Goal: Check status: Check status

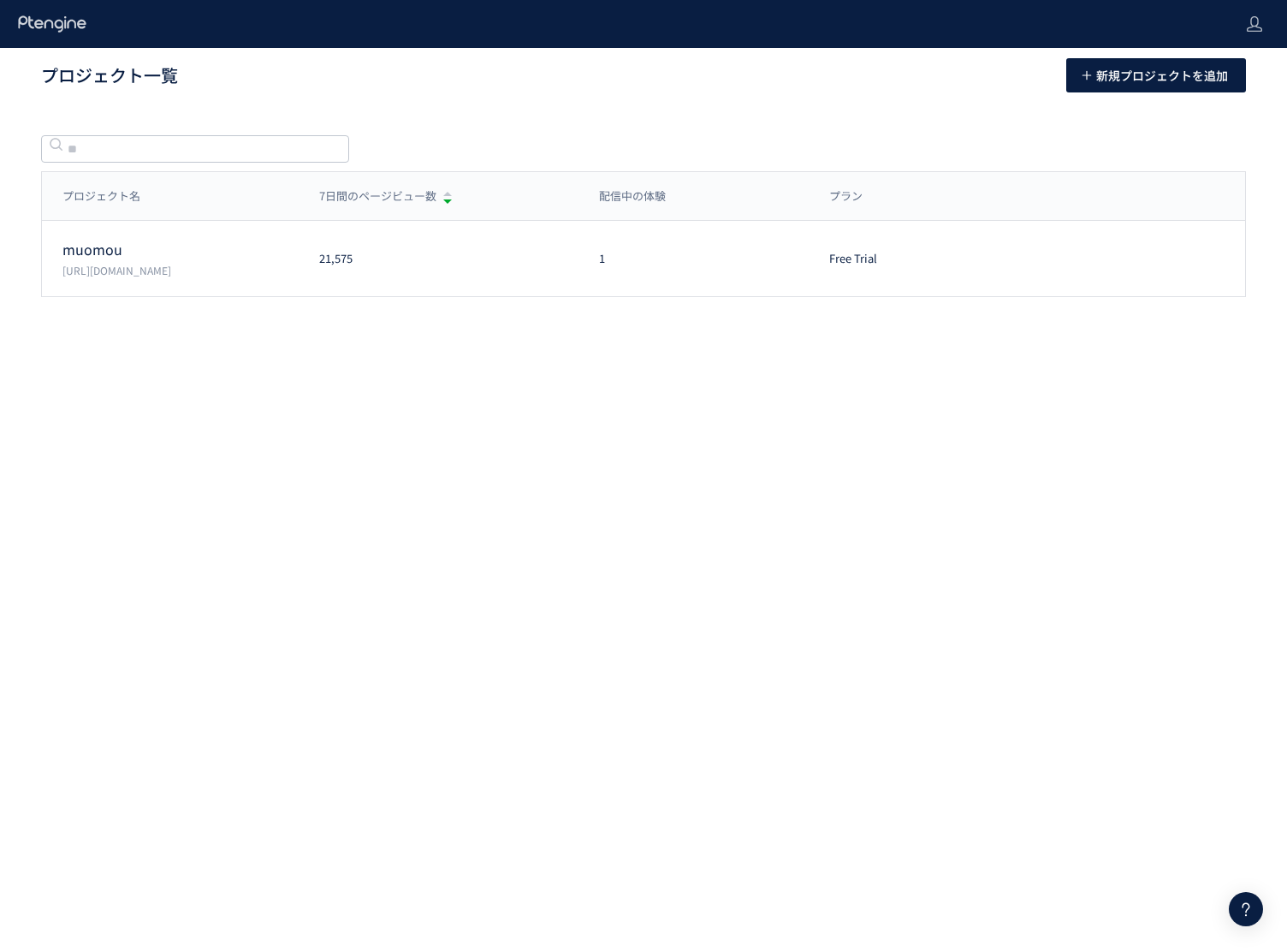
click at [213, 248] on p "muomou" at bounding box center [181, 249] width 236 height 20
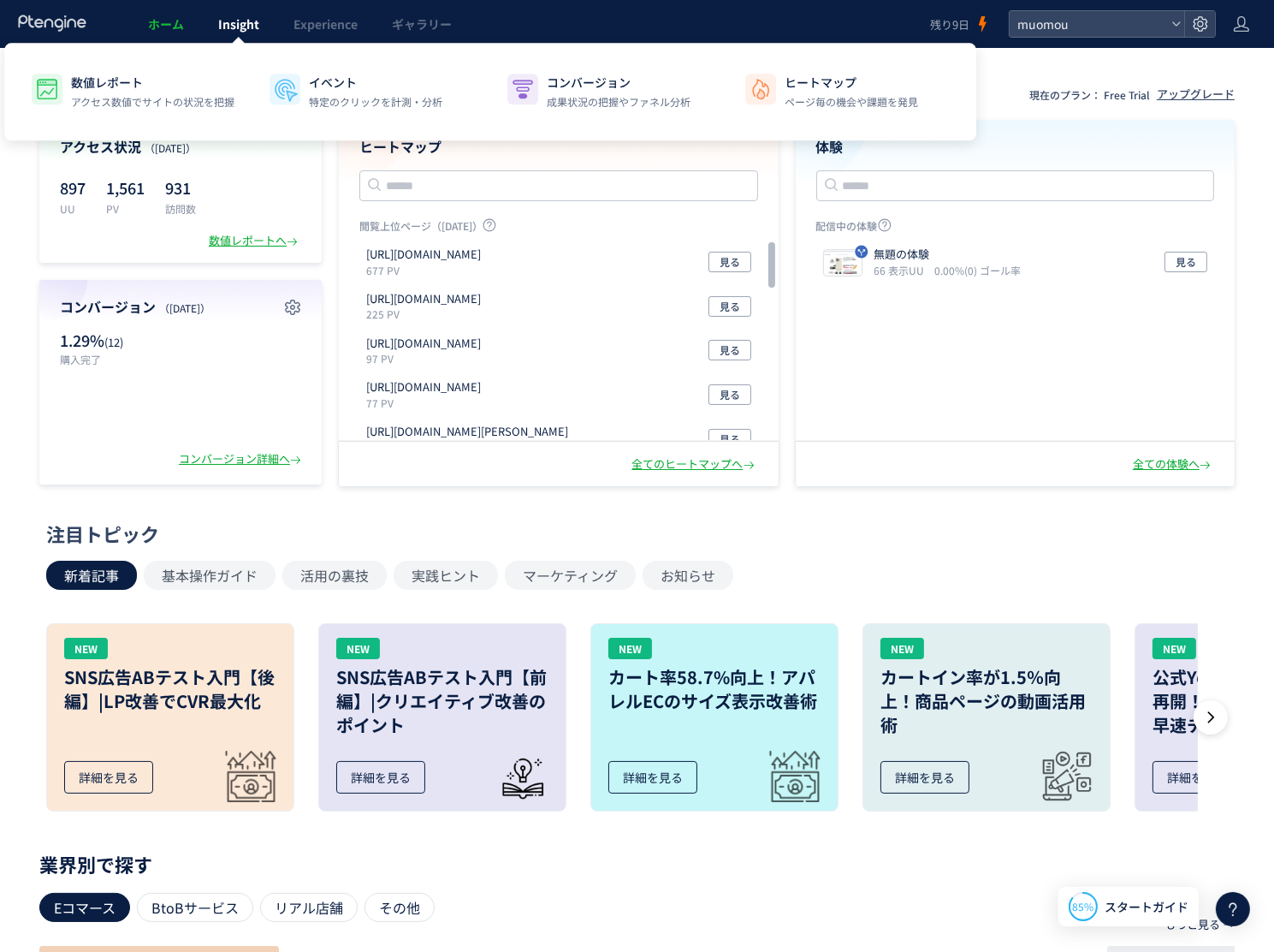
click at [245, 32] on link "Insight" at bounding box center [239, 24] width 75 height 48
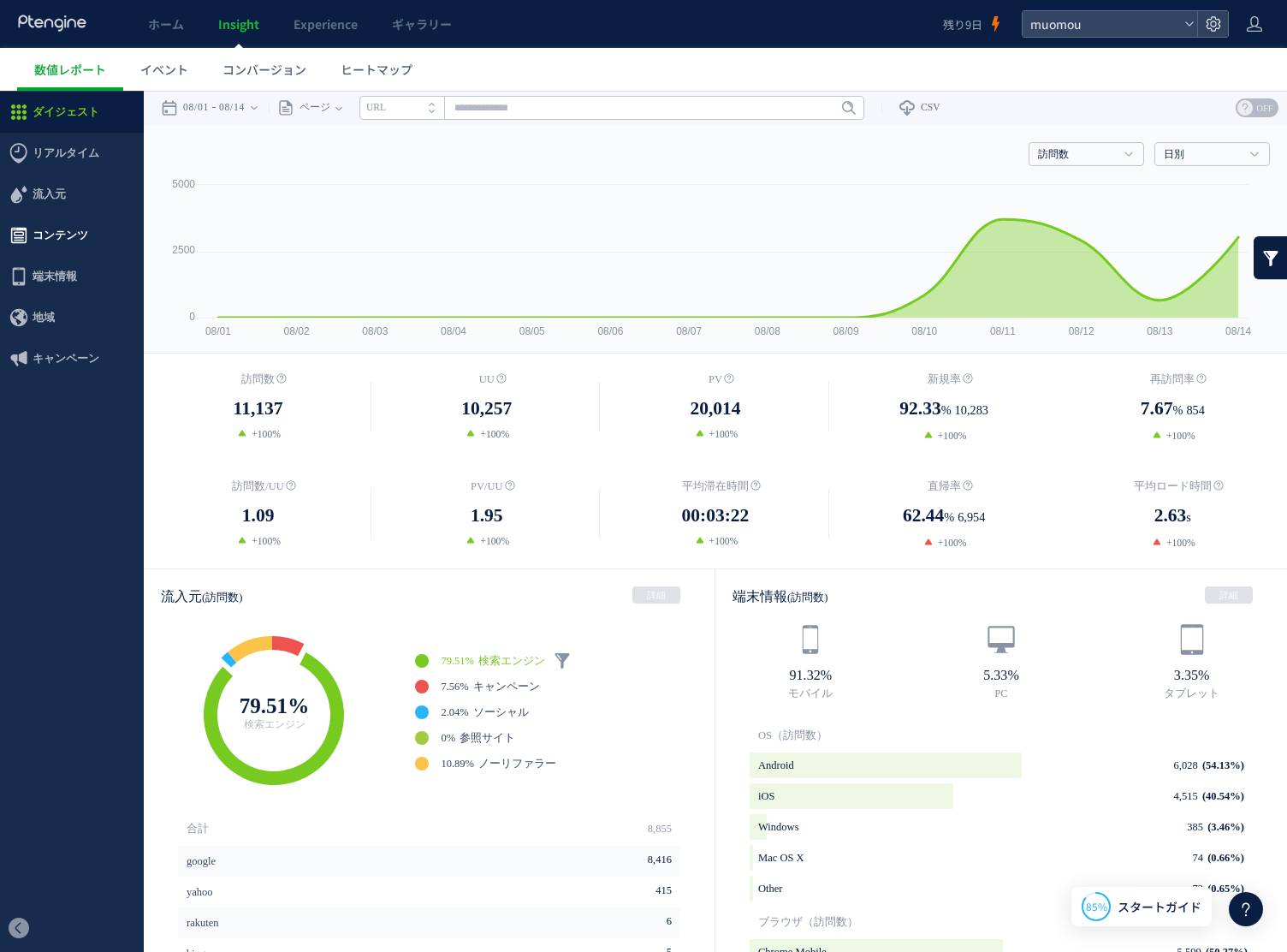
click at [91, 230] on span "コンテンツ" at bounding box center [72, 235] width 144 height 41
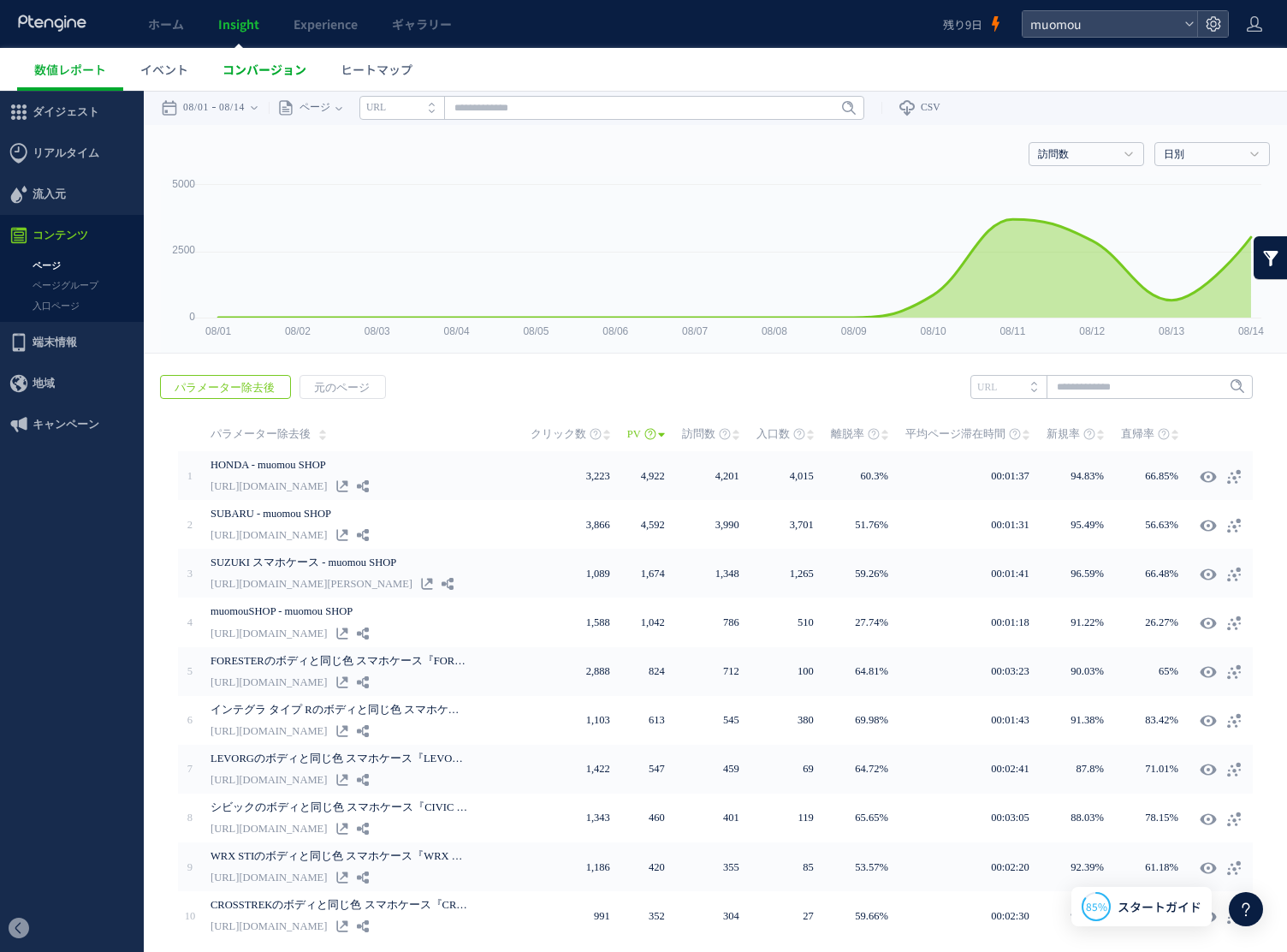
click at [257, 61] on span "コンバージョン" at bounding box center [265, 69] width 84 height 17
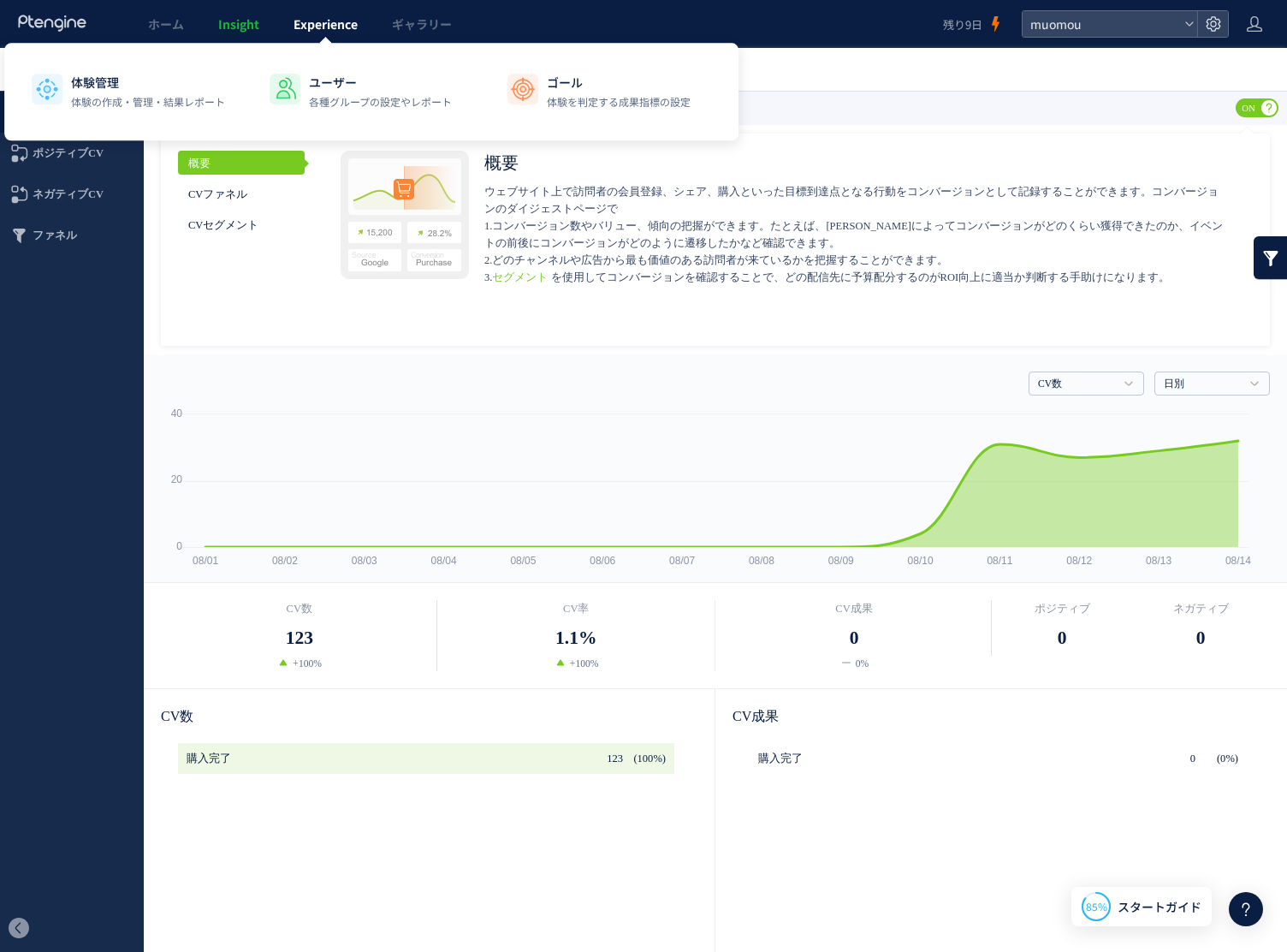
click at [318, 28] on span "Experience" at bounding box center [325, 23] width 64 height 17
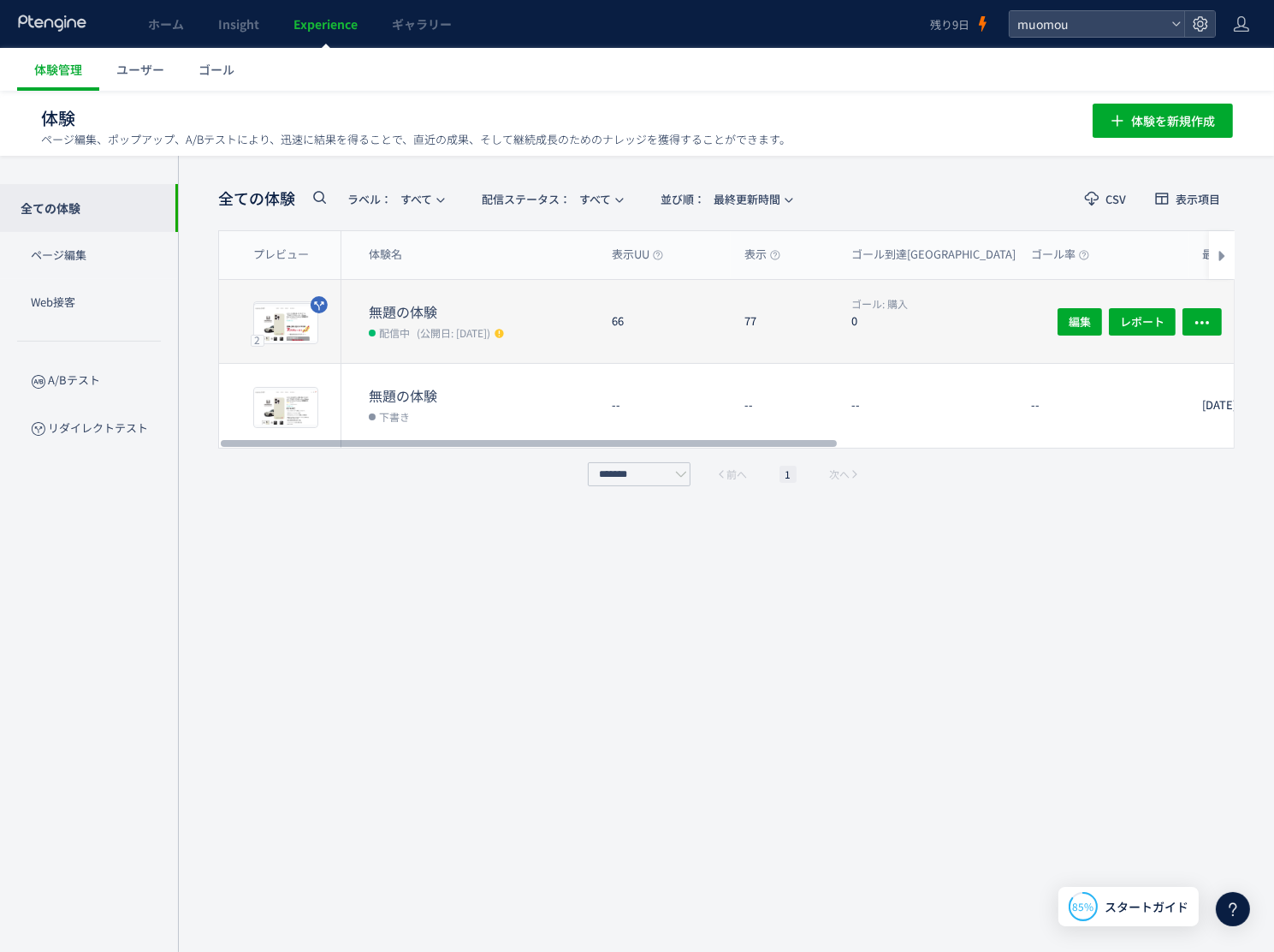
click at [468, 325] on span "(公開日: [DATE])" at bounding box center [453, 333] width 73 height 14
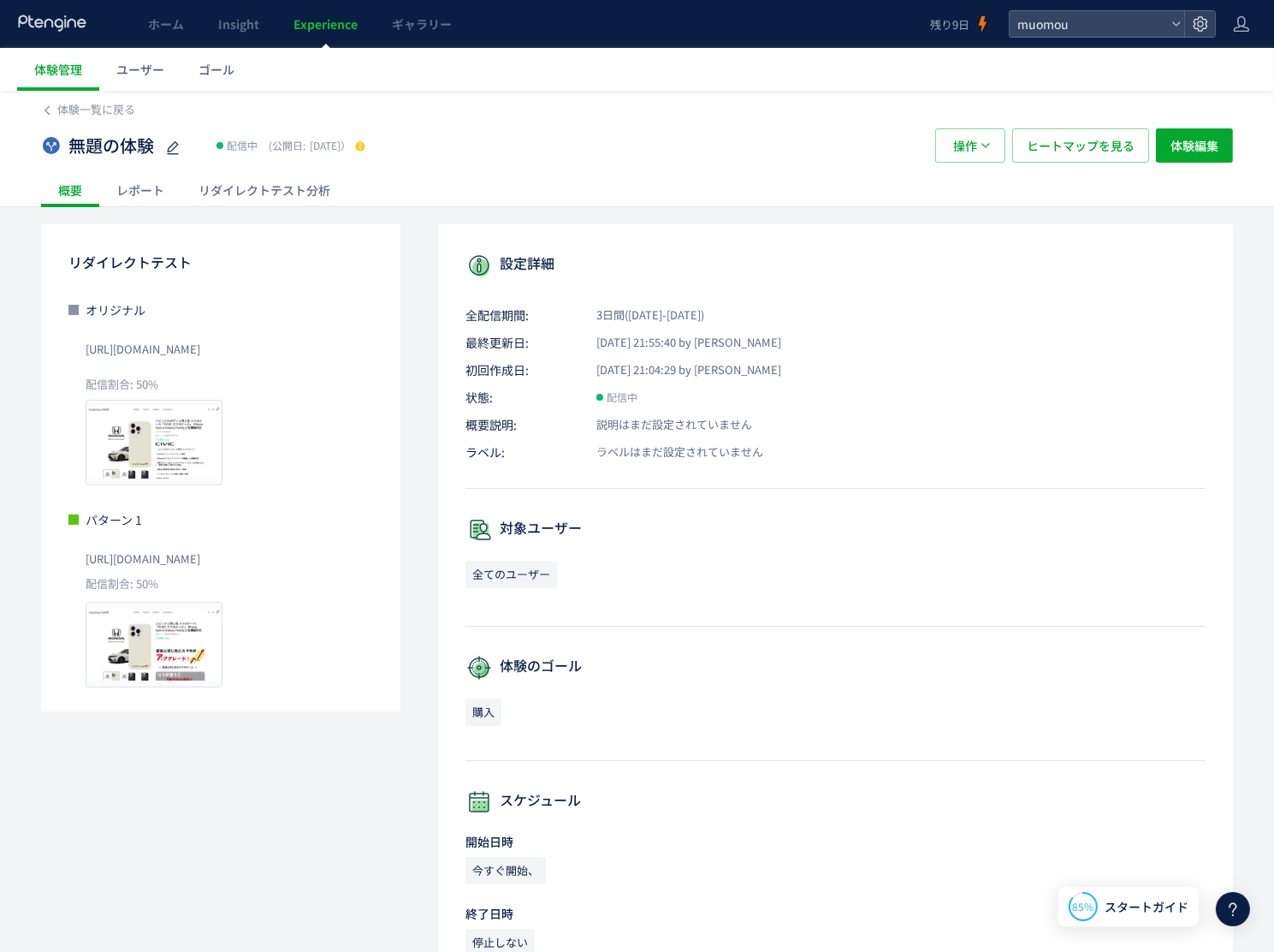
click at [279, 187] on div "リダイレクトテスト分析" at bounding box center [265, 190] width 166 height 34
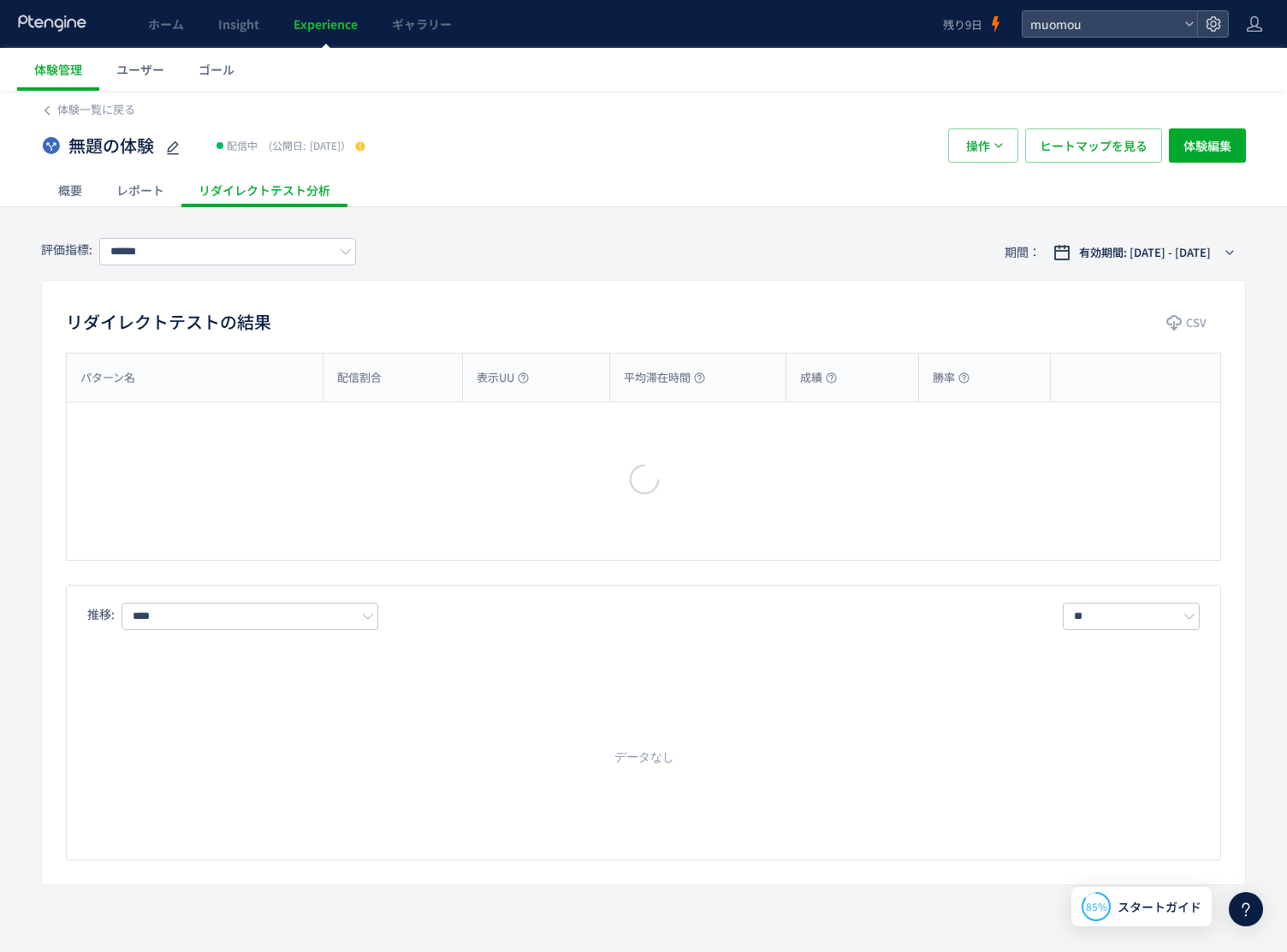
type input "**"
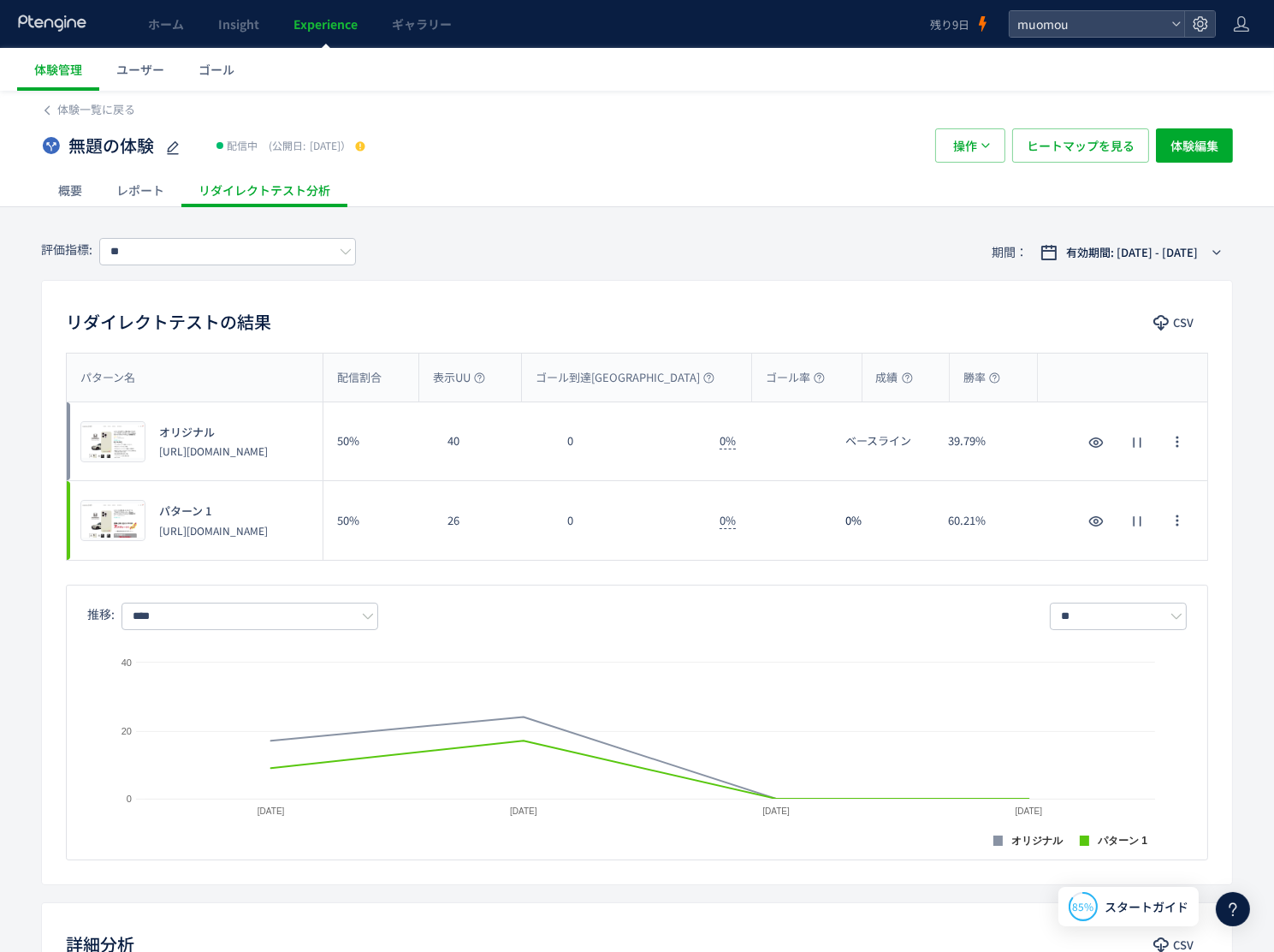
click at [128, 190] on div "レポート" at bounding box center [140, 190] width 82 height 34
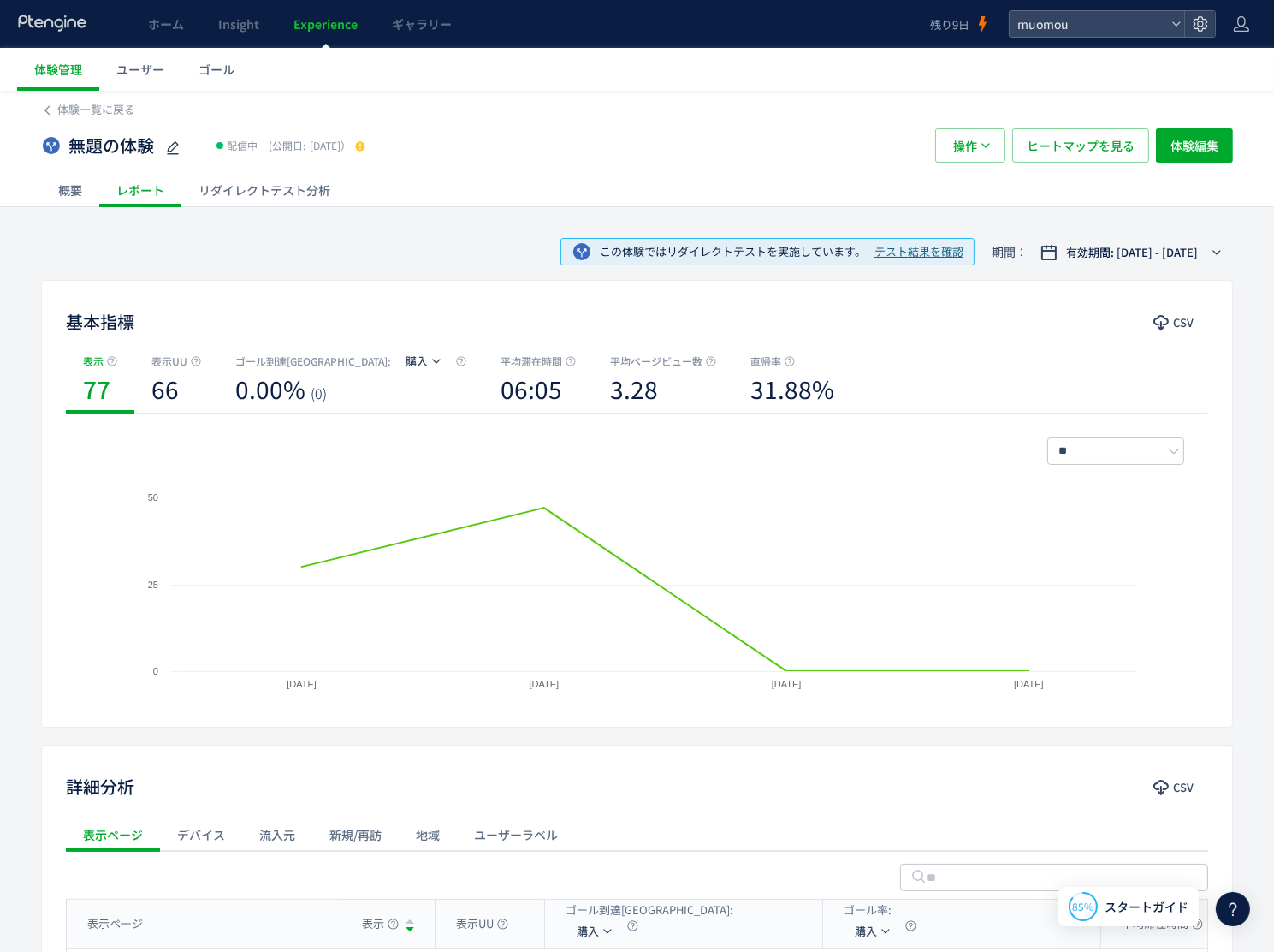
click at [938, 249] on span "テスト結果を確認" at bounding box center [919, 252] width 89 height 16
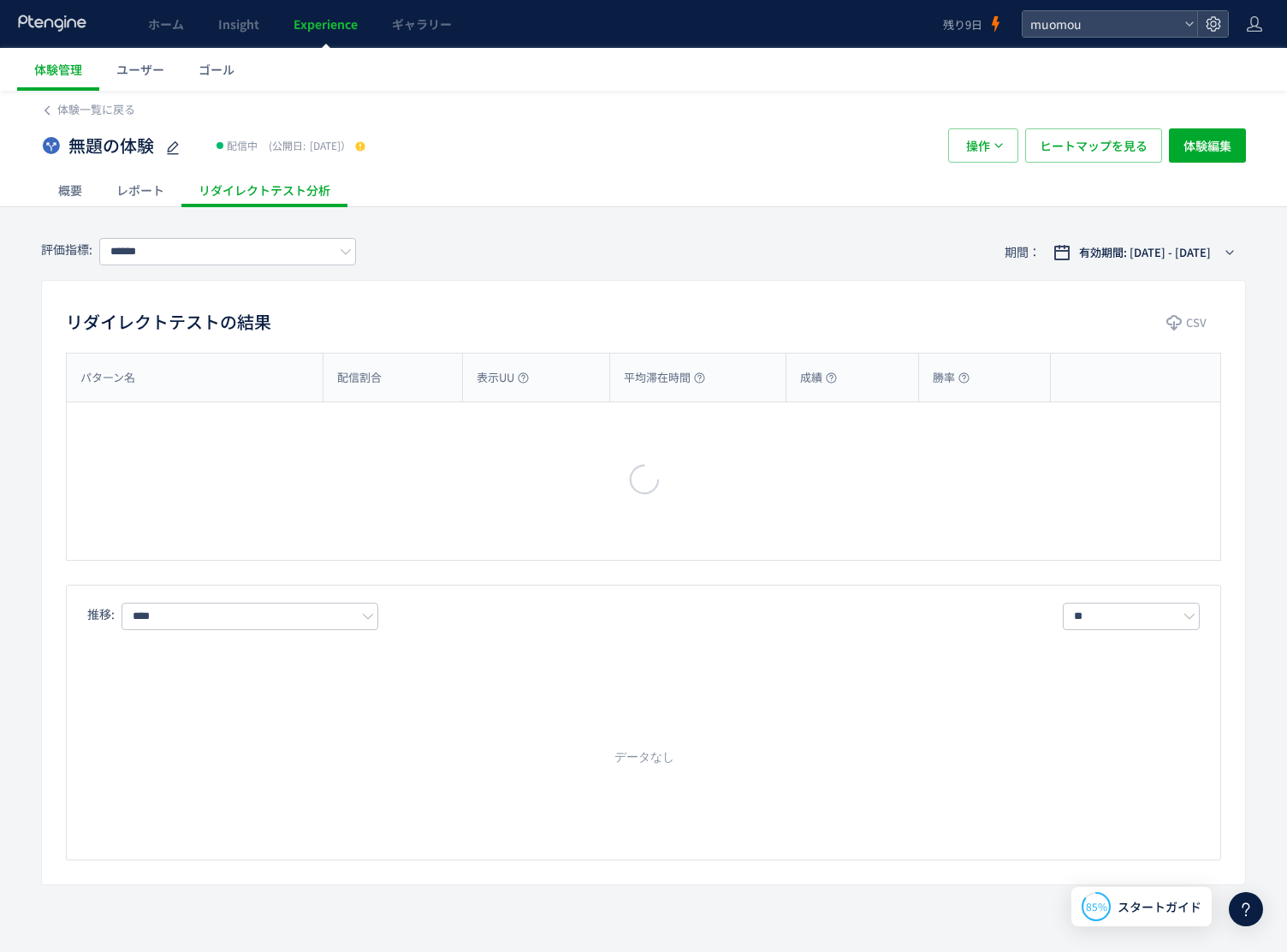
type input "**"
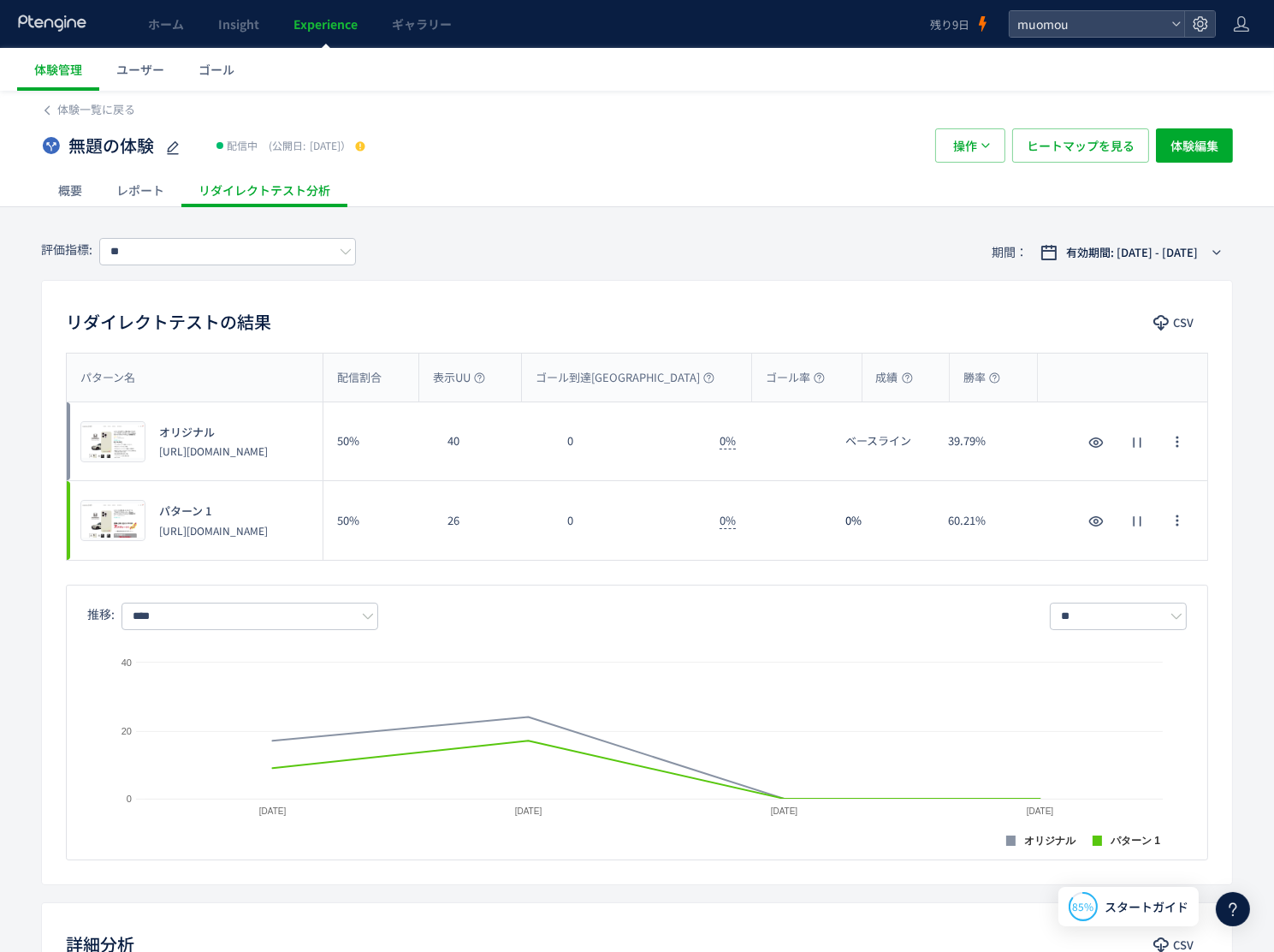
click at [147, 198] on div "レポート" at bounding box center [140, 190] width 82 height 34
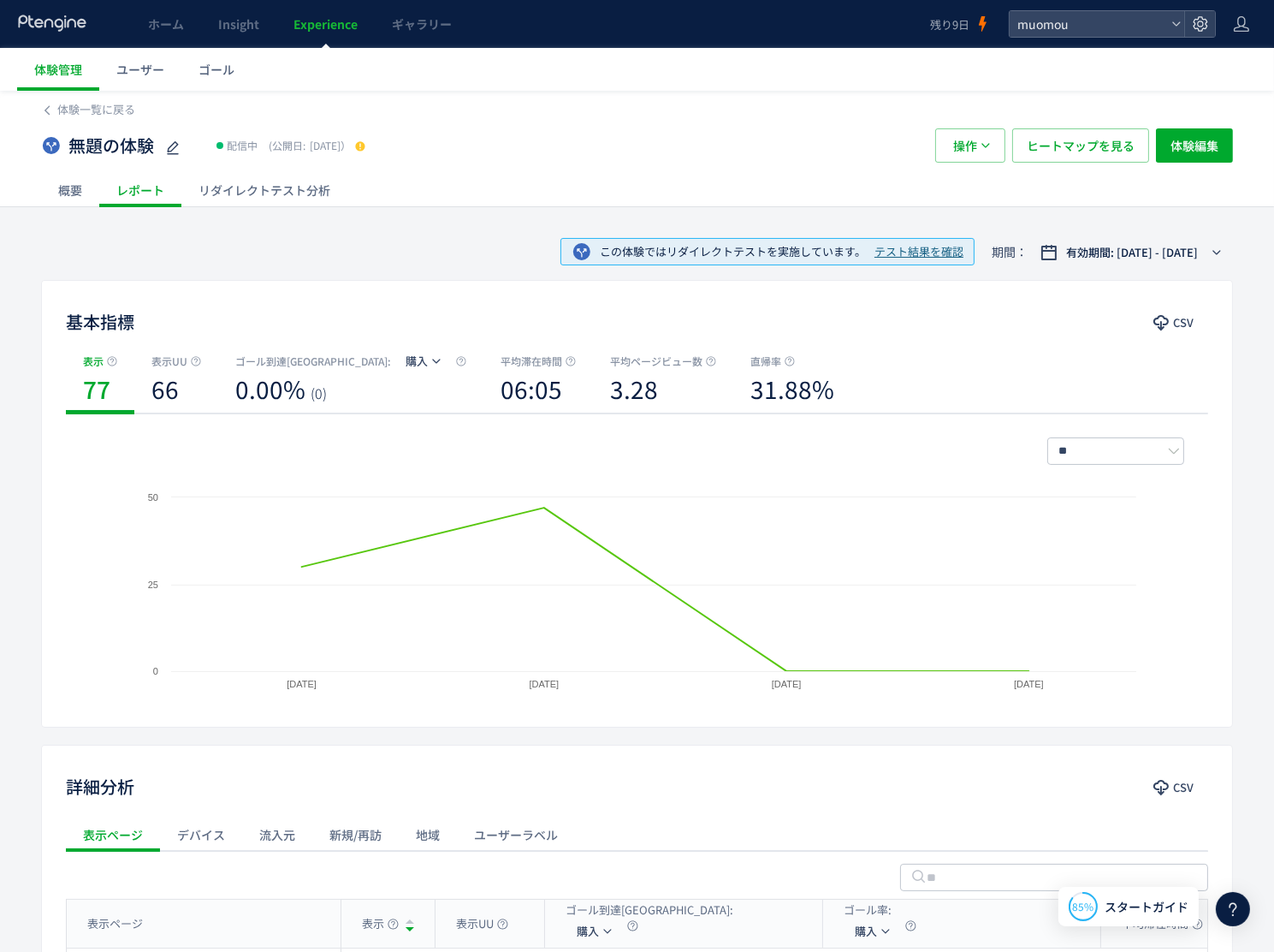
click at [61, 198] on div "概要" at bounding box center [70, 190] width 58 height 34
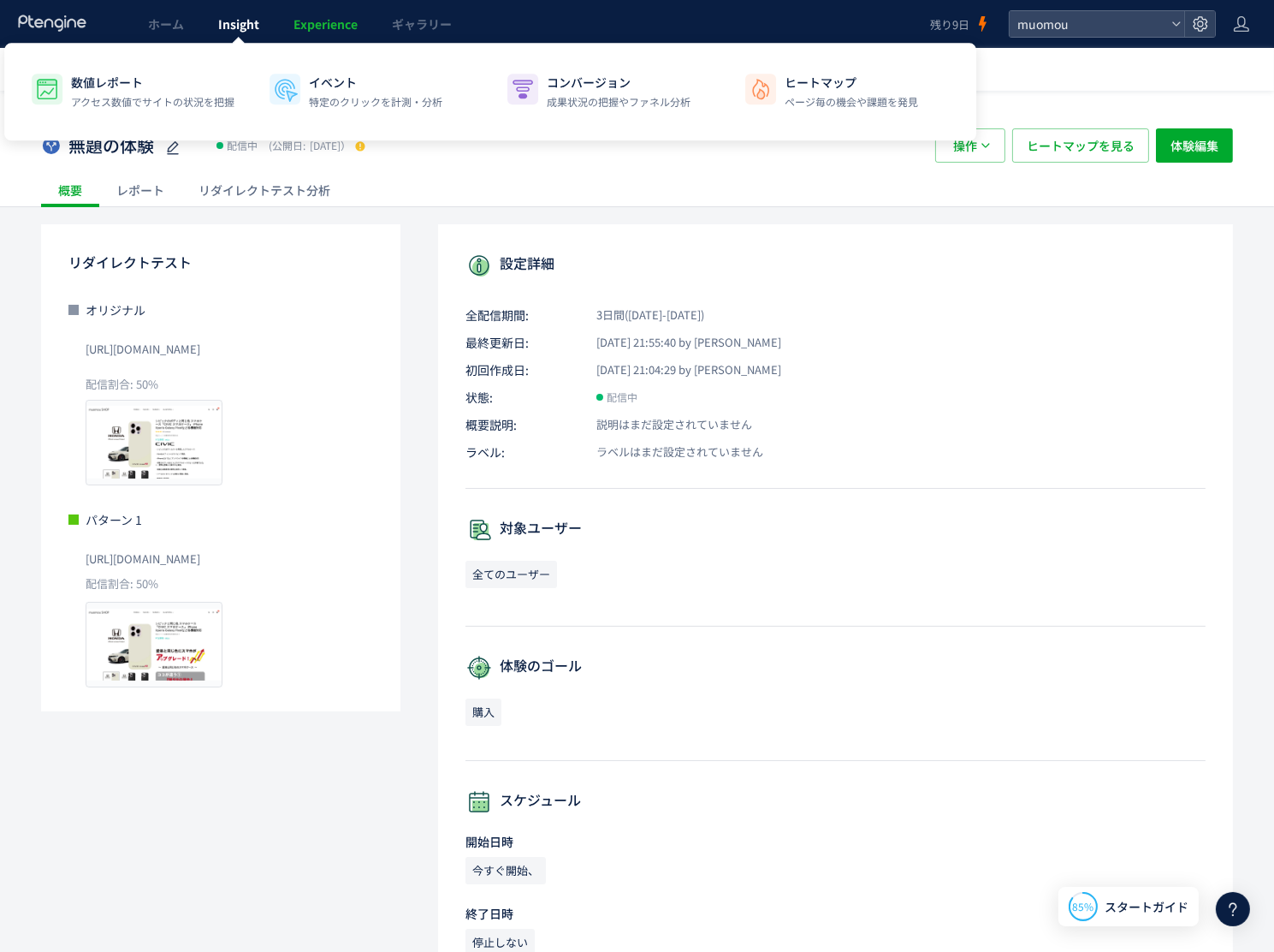
click at [243, 29] on span "Insight" at bounding box center [239, 23] width 41 height 17
